Goal: Information Seeking & Learning: Learn about a topic

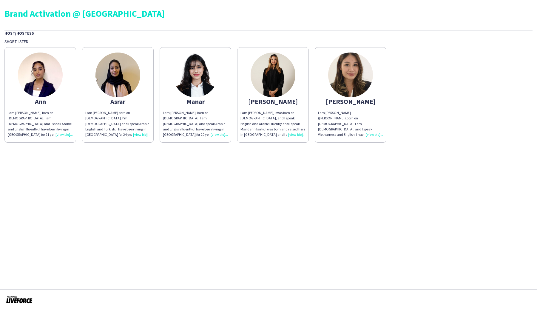
click at [268, 86] on img at bounding box center [273, 75] width 45 height 45
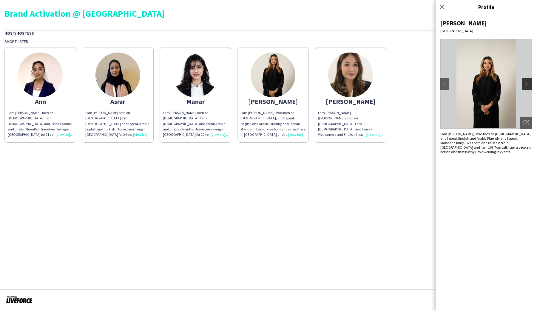
click at [532, 86] on app-icon "chevron-right" at bounding box center [528, 83] width 8 height 5
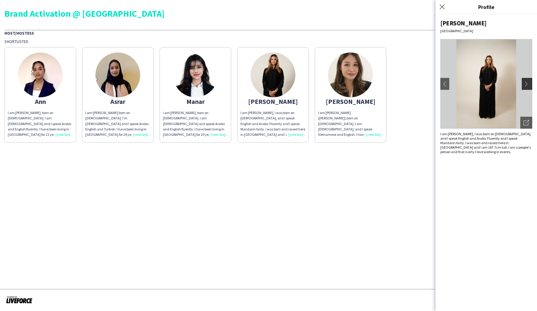
click at [528, 85] on app-icon "chevron-right" at bounding box center [528, 83] width 8 height 5
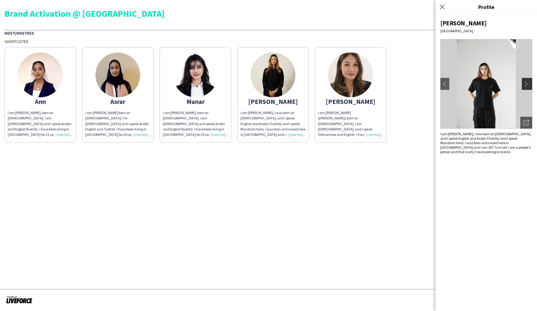
click at [528, 85] on app-icon "chevron-right" at bounding box center [528, 83] width 8 height 5
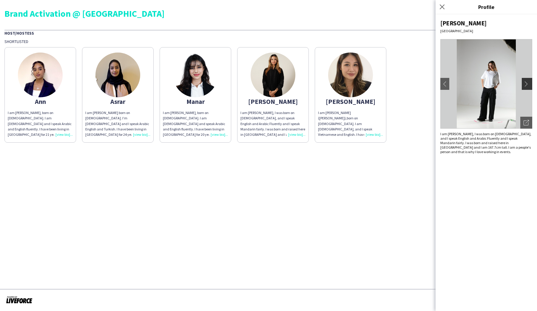
click at [528, 85] on app-icon "chevron-right" at bounding box center [528, 83] width 8 height 5
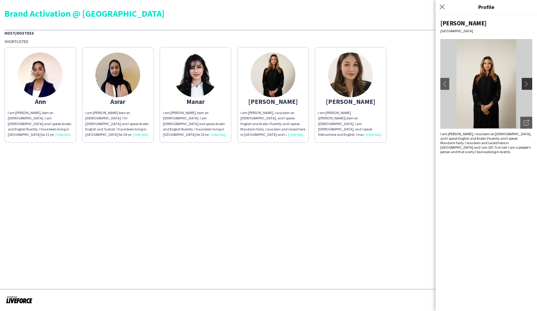
click at [528, 85] on app-icon "chevron-right" at bounding box center [528, 83] width 8 height 5
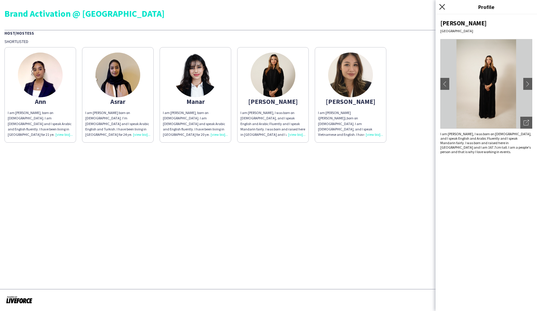
click at [442, 6] on icon "Close pop-in" at bounding box center [442, 7] width 6 height 6
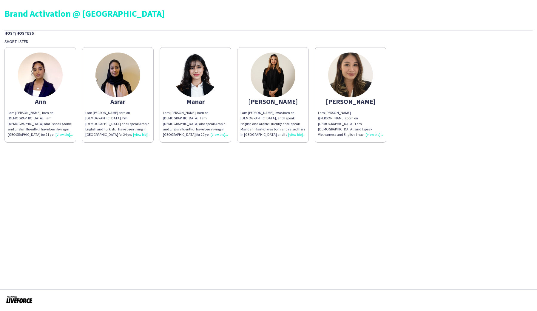
click at [203, 74] on img at bounding box center [195, 75] width 45 height 45
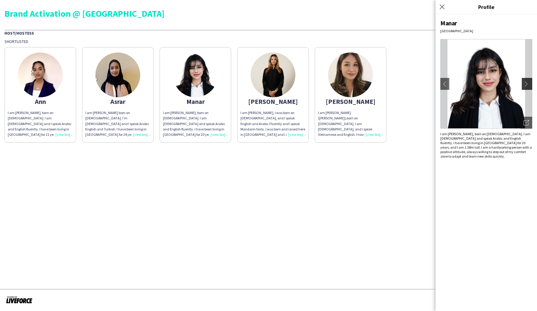
click at [531, 87] on button "chevron-right" at bounding box center [528, 84] width 12 height 12
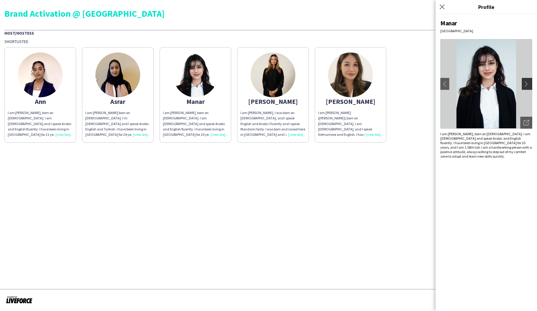
click at [531, 82] on app-icon "chevron-right" at bounding box center [528, 83] width 8 height 5
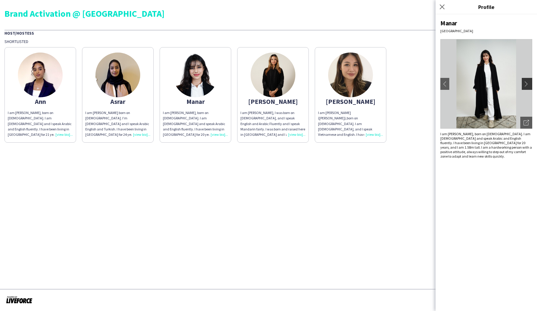
click at [531, 82] on app-icon "chevron-right" at bounding box center [528, 83] width 8 height 5
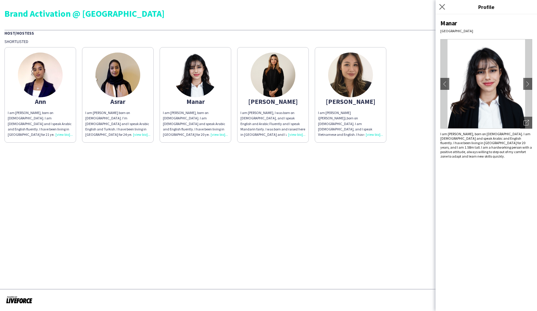
click at [443, 6] on icon "Close pop-in" at bounding box center [442, 7] width 6 height 6
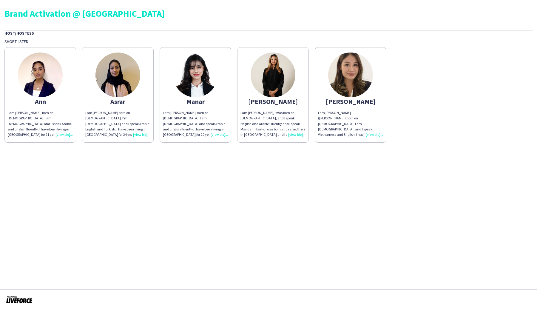
click at [128, 81] on img at bounding box center [117, 75] width 45 height 45
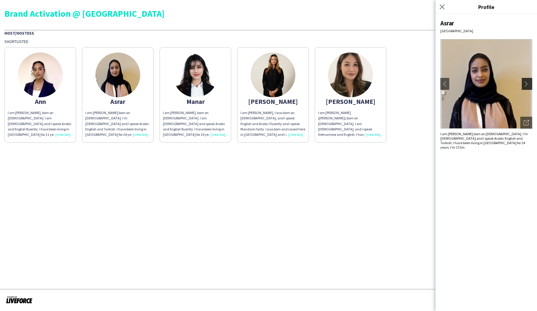
click at [529, 83] on app-icon "chevron-right" at bounding box center [528, 83] width 8 height 5
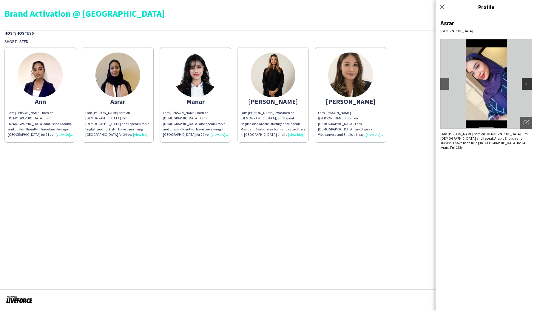
click at [527, 83] on app-icon "chevron-right" at bounding box center [528, 83] width 8 height 5
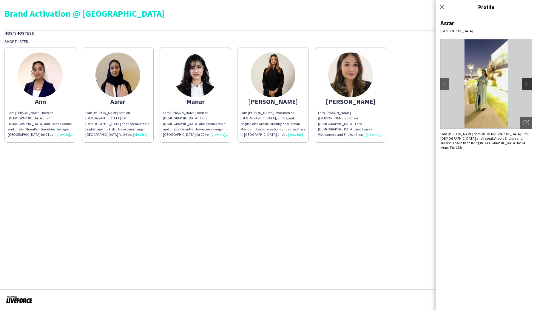
click at [527, 83] on app-icon "chevron-right" at bounding box center [528, 83] width 8 height 5
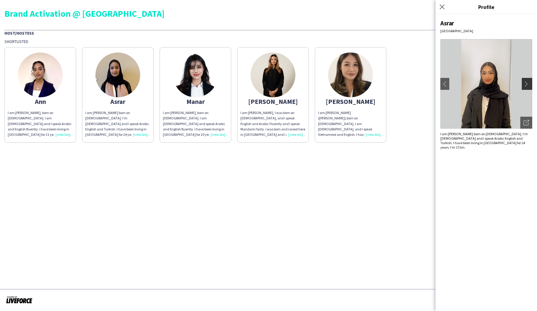
click at [527, 83] on app-icon "chevron-right" at bounding box center [528, 83] width 8 height 5
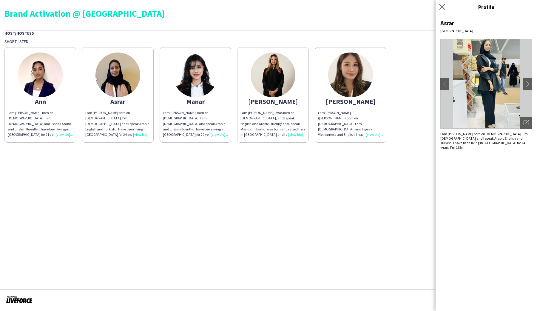
click at [443, 10] on app-icon "Close pop-in" at bounding box center [442, 7] width 9 height 9
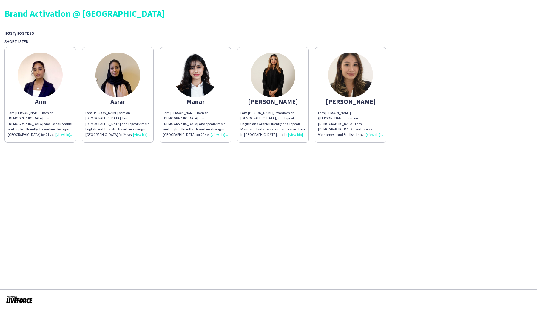
drag, startPoint x: 41, startPoint y: 75, endPoint x: 53, endPoint y: 75, distance: 12.5
click at [41, 75] on img at bounding box center [40, 75] width 45 height 45
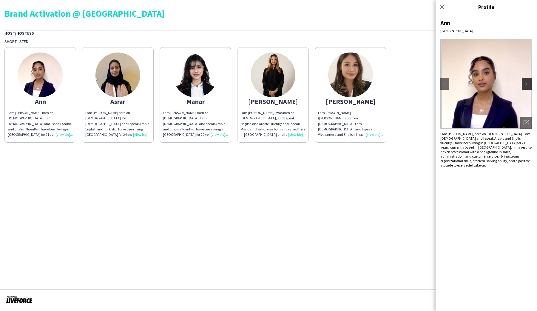
click at [524, 85] on app-icon "chevron-right" at bounding box center [528, 83] width 8 height 5
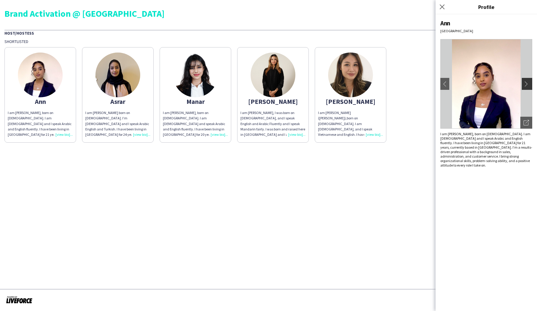
click at [524, 84] on app-icon "chevron-right" at bounding box center [528, 83] width 8 height 5
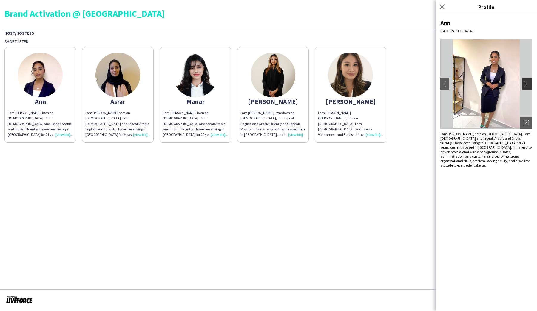
click at [524, 84] on app-icon "chevron-right" at bounding box center [528, 83] width 8 height 5
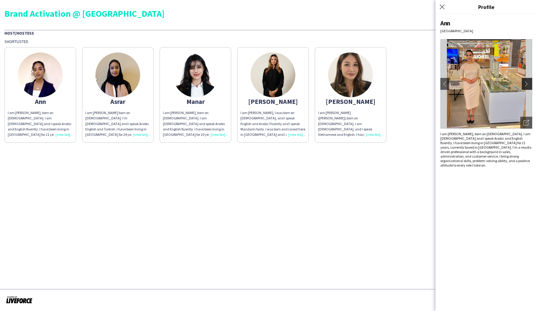
click at [524, 84] on app-icon "chevron-right" at bounding box center [528, 83] width 8 height 5
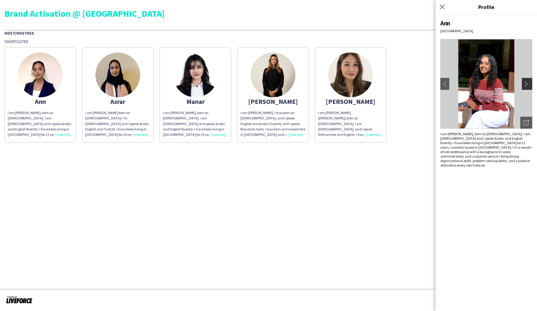
click at [524, 84] on app-icon "chevron-right" at bounding box center [528, 83] width 8 height 5
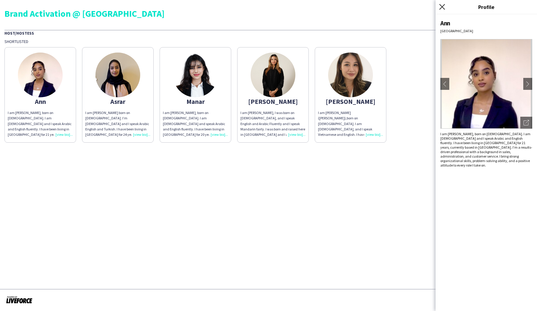
click at [442, 8] on icon "Close pop-in" at bounding box center [442, 7] width 6 height 6
